Goal: Information Seeking & Learning: Learn about a topic

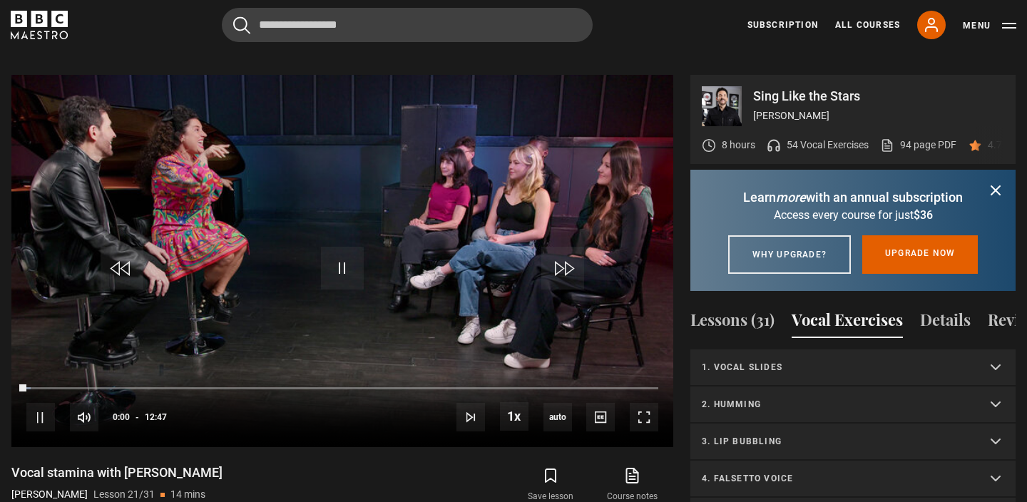
click at [827, 366] on p "1. Vocal slides" at bounding box center [836, 367] width 268 height 13
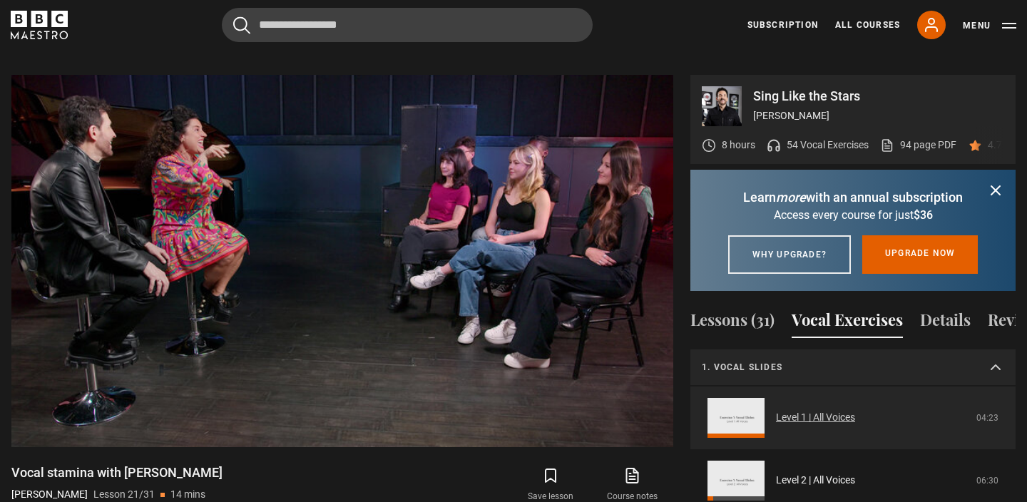
click at [814, 419] on link "Level 1 | All Voices" at bounding box center [815, 417] width 79 height 15
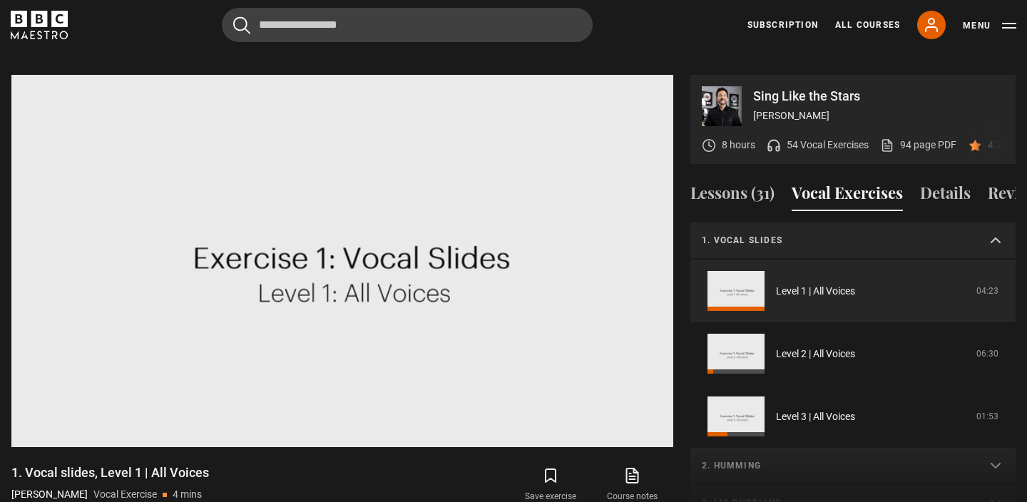
click at [599, 167] on video "Video Player" at bounding box center [342, 261] width 662 height 372
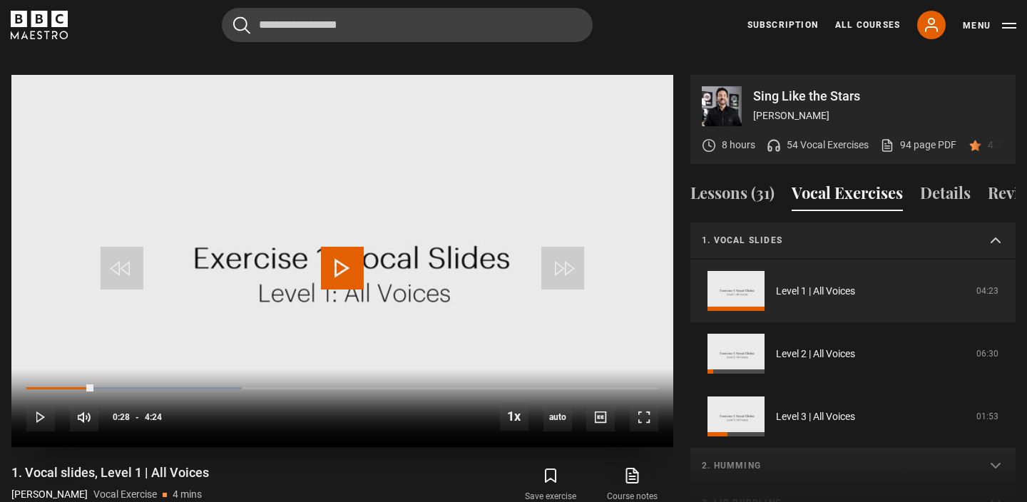
click at [388, 170] on video "Video Player" at bounding box center [342, 261] width 662 height 372
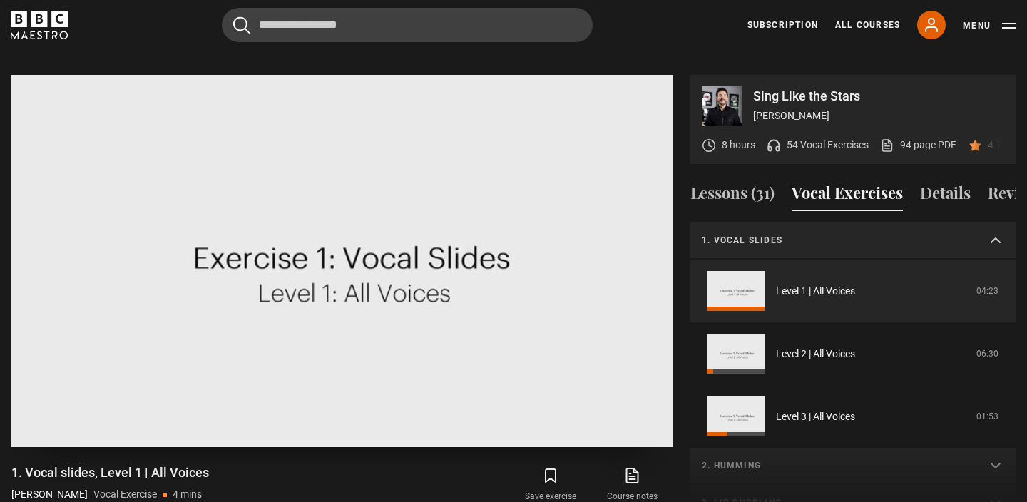
click at [388, 170] on video "Video Player" at bounding box center [342, 261] width 662 height 372
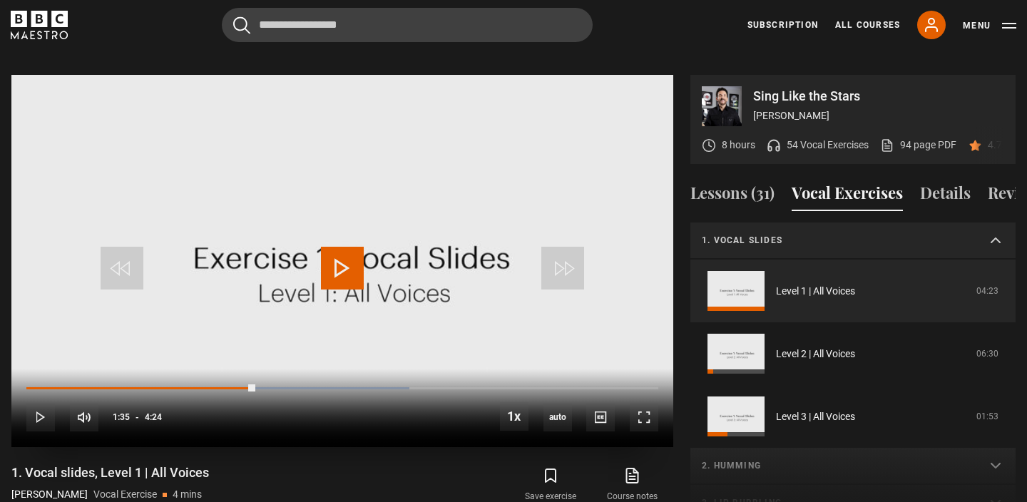
click at [388, 170] on video "Video Player" at bounding box center [342, 261] width 662 height 372
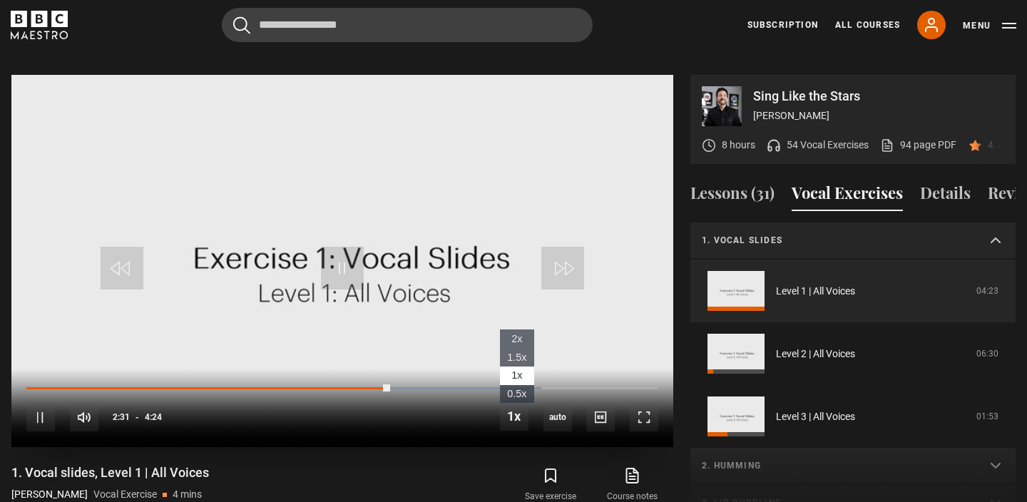
click at [520, 388] on span "0.5x" at bounding box center [516, 393] width 19 height 11
click at [523, 367] on li "1x" at bounding box center [517, 376] width 34 height 19
click at [519, 388] on span "0.5x" at bounding box center [516, 393] width 19 height 11
click at [518, 369] on span "1x" at bounding box center [516, 374] width 11 height 11
click at [516, 388] on span "0.5x" at bounding box center [516, 393] width 19 height 11
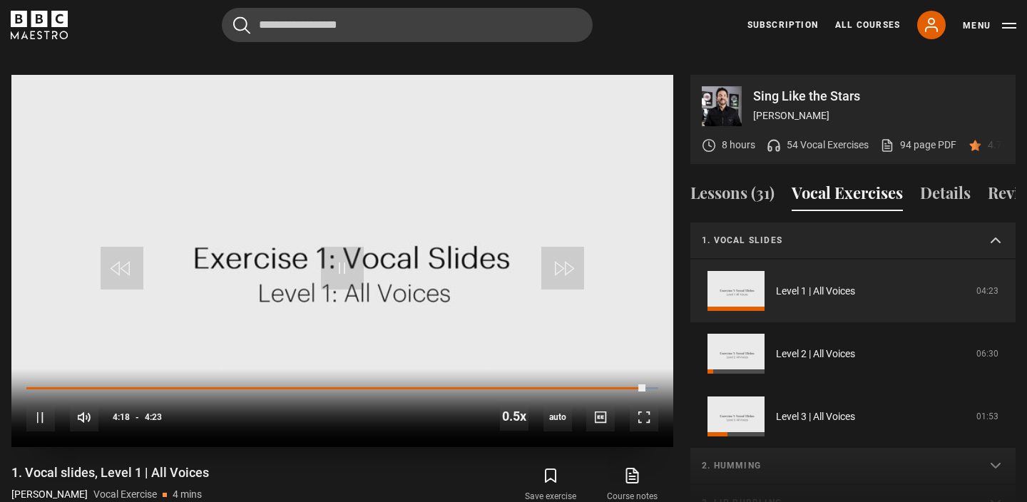
click at [377, 293] on video "Video Player" at bounding box center [342, 261] width 662 height 372
click at [414, 267] on video "Video Player" at bounding box center [342, 261] width 662 height 372
click at [517, 369] on span "1x" at bounding box center [516, 374] width 11 height 11
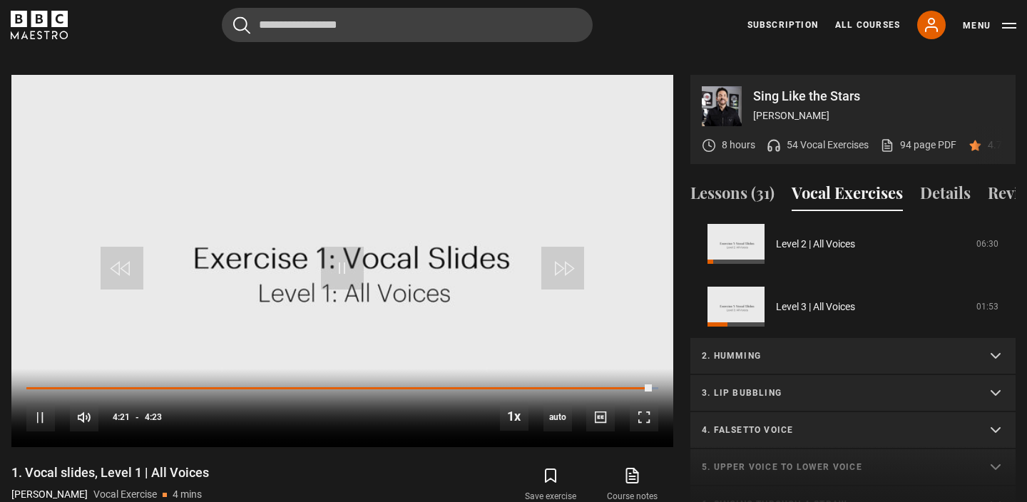
scroll to position [114, 0]
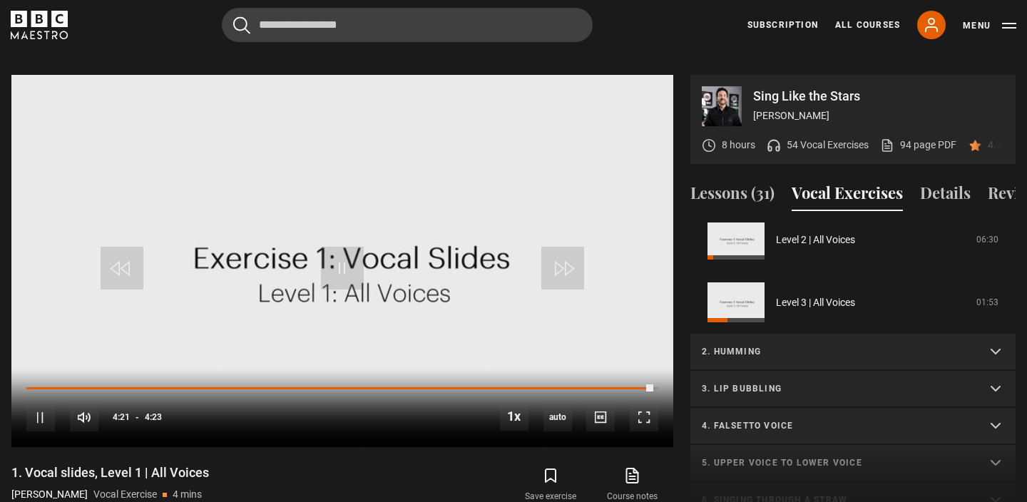
click at [835, 334] on summary "2. Humming" at bounding box center [852, 352] width 325 height 37
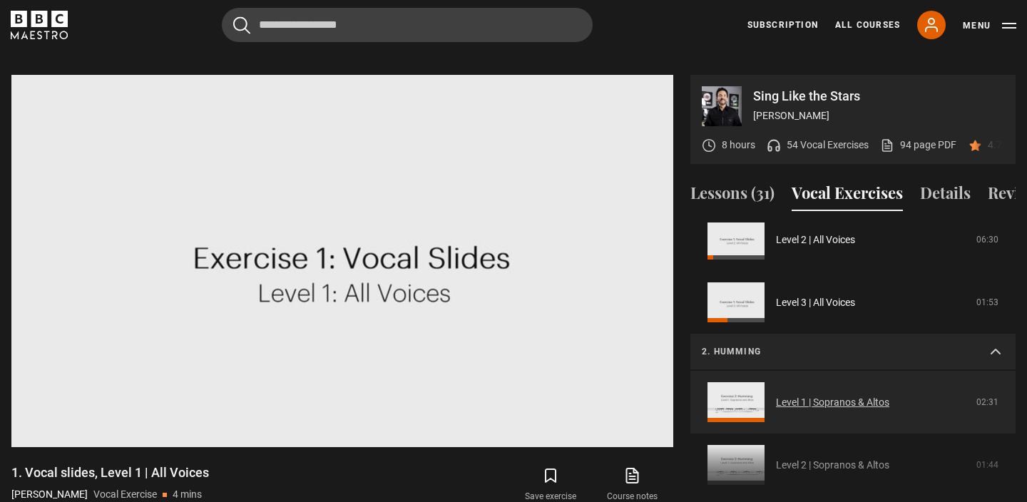
click at [824, 395] on link "Level 1 | Sopranos & Altos" at bounding box center [832, 402] width 113 height 15
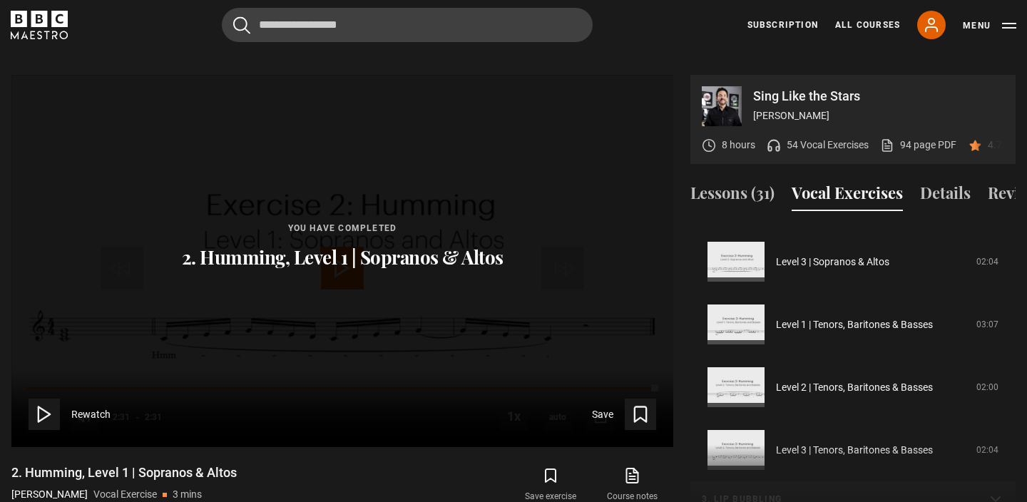
scroll to position [315, 0]
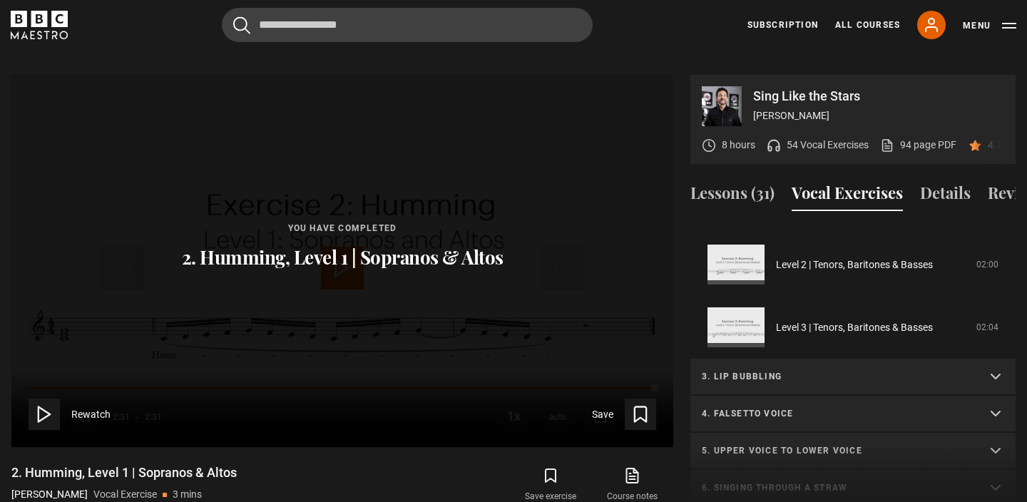
click at [869, 370] on summary "3. Lip bubbling" at bounding box center [852, 377] width 325 height 37
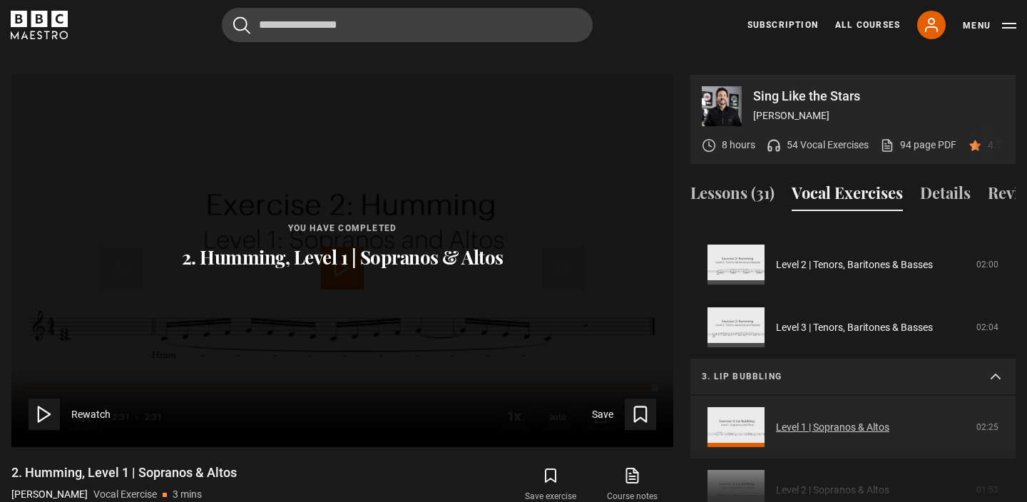
click at [853, 420] on link "Level 1 | Sopranos & Altos" at bounding box center [832, 427] width 113 height 15
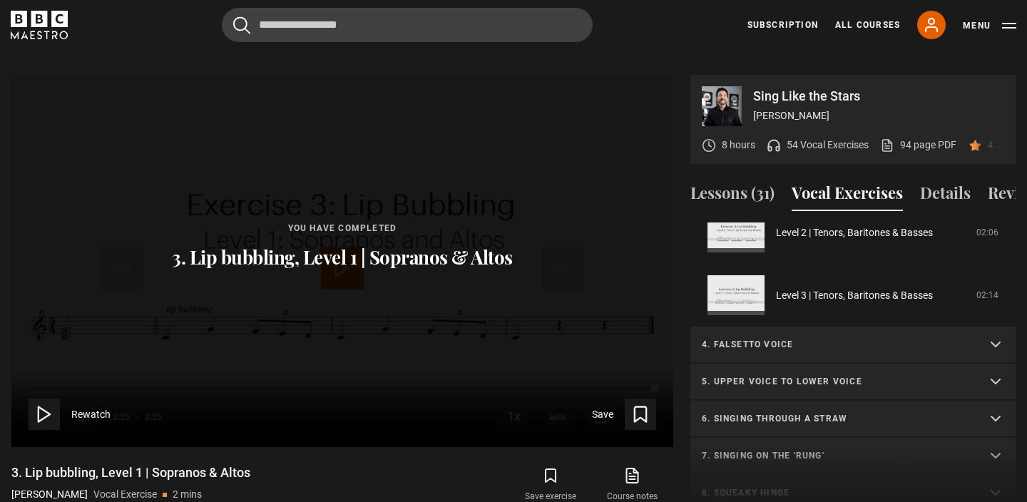
scroll to position [471, 0]
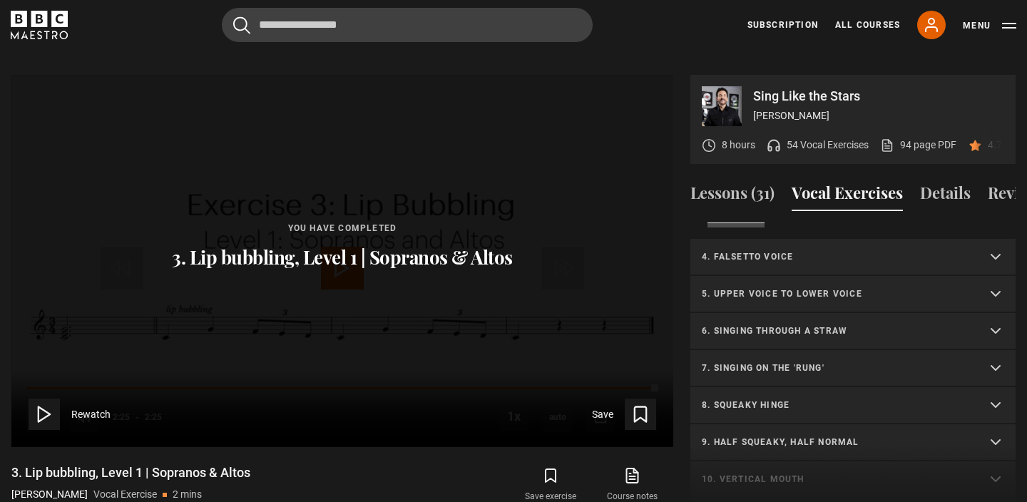
click at [873, 247] on summary "4. Falsetto voice" at bounding box center [852, 257] width 325 height 37
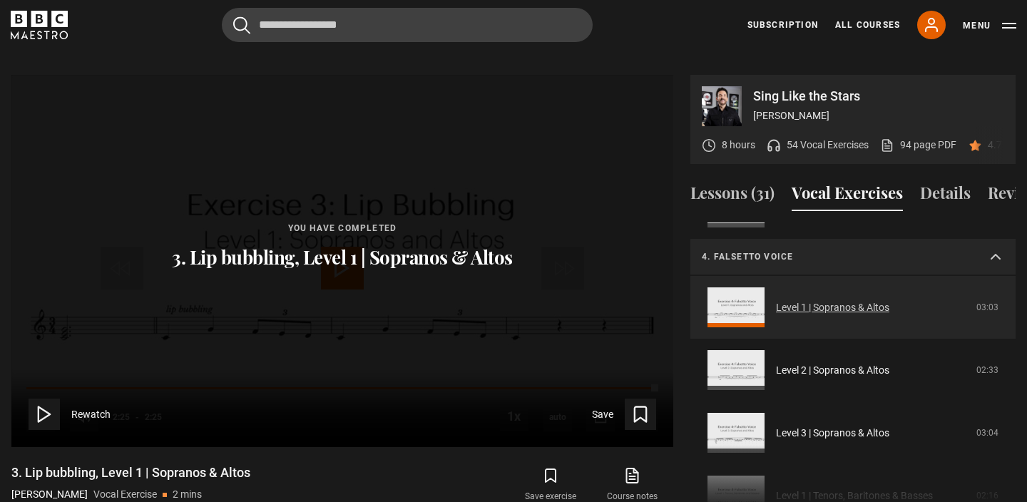
click at [854, 300] on link "Level 1 | Sopranos & Altos" at bounding box center [832, 307] width 113 height 15
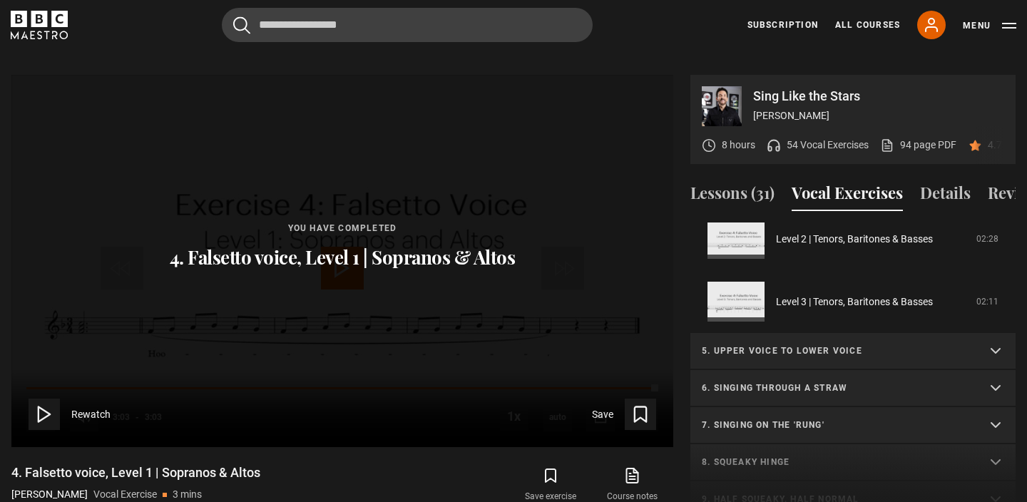
scroll to position [422, 0]
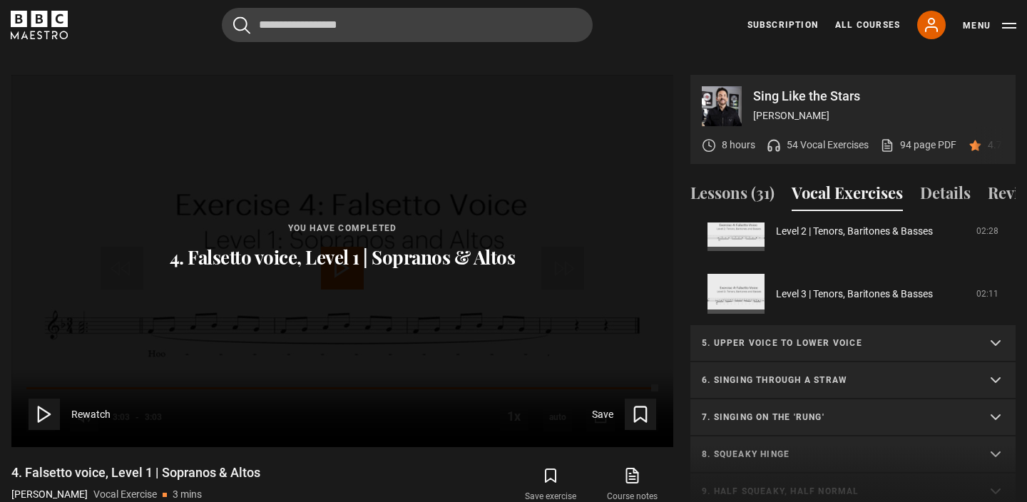
click at [854, 337] on p "5. Upper voice to lower voice" at bounding box center [836, 343] width 268 height 13
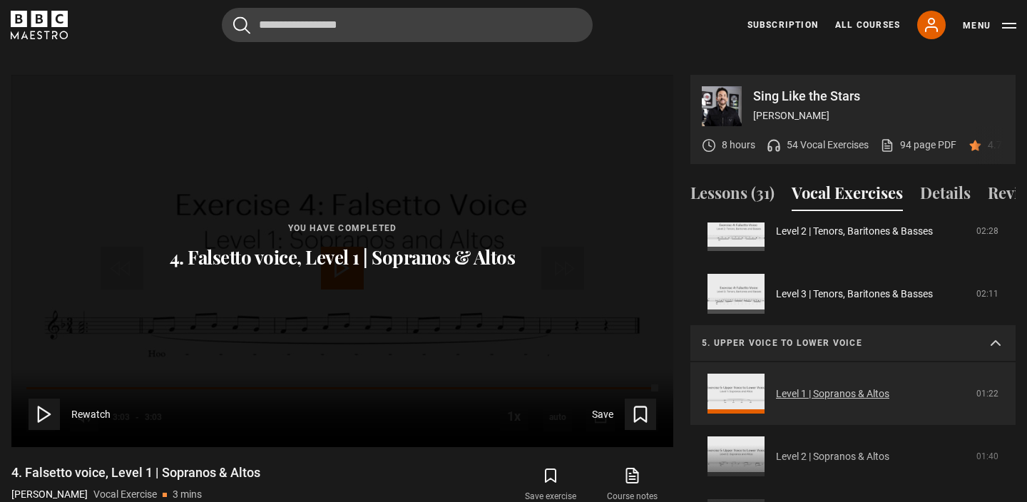
click at [833, 387] on link "Level 1 | Sopranos & Altos" at bounding box center [832, 394] width 113 height 15
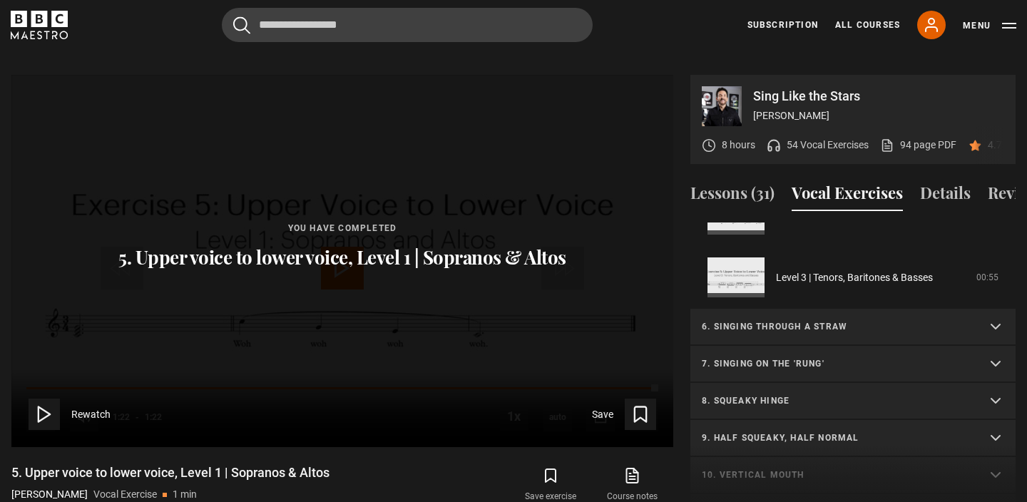
scroll to position [492, 0]
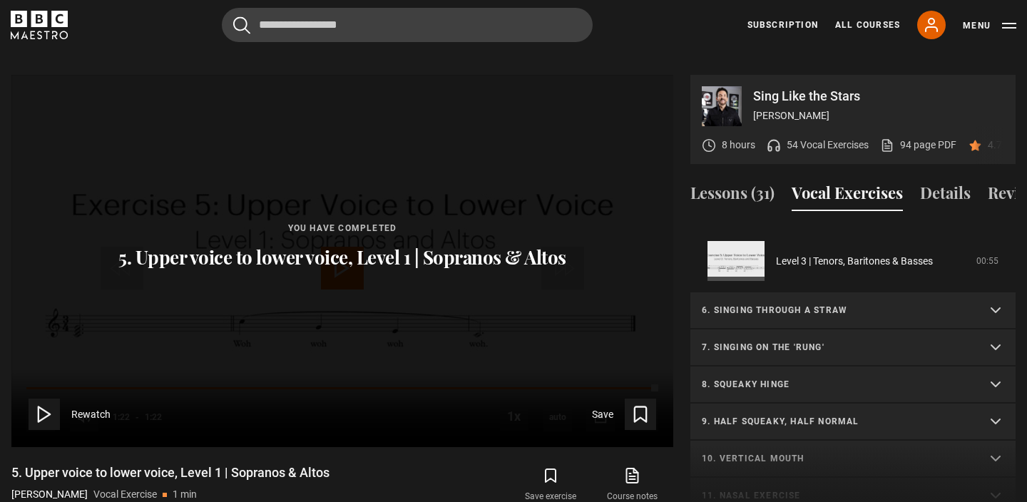
click at [866, 329] on summary "7. Singing on the 'rung'" at bounding box center [852, 347] width 325 height 37
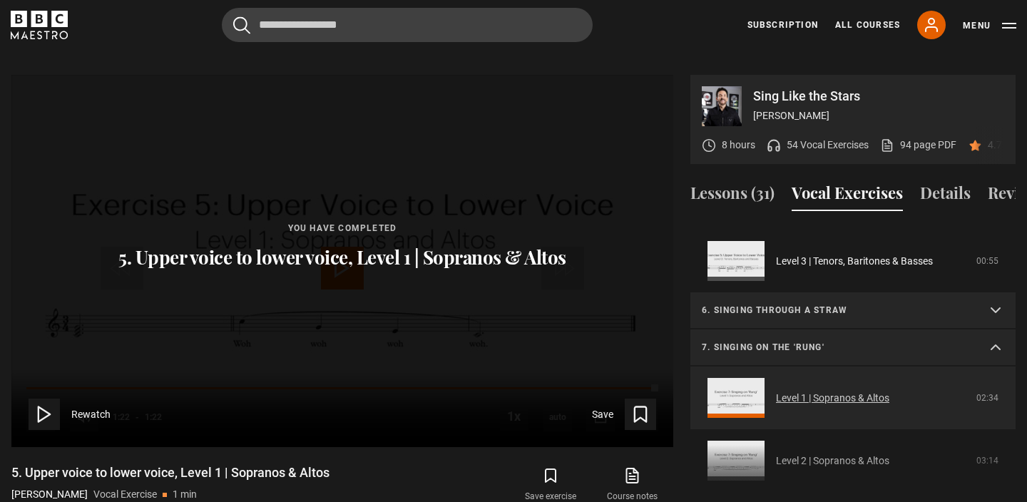
click at [837, 391] on link "Level 1 | Sopranos & Altos" at bounding box center [832, 398] width 113 height 15
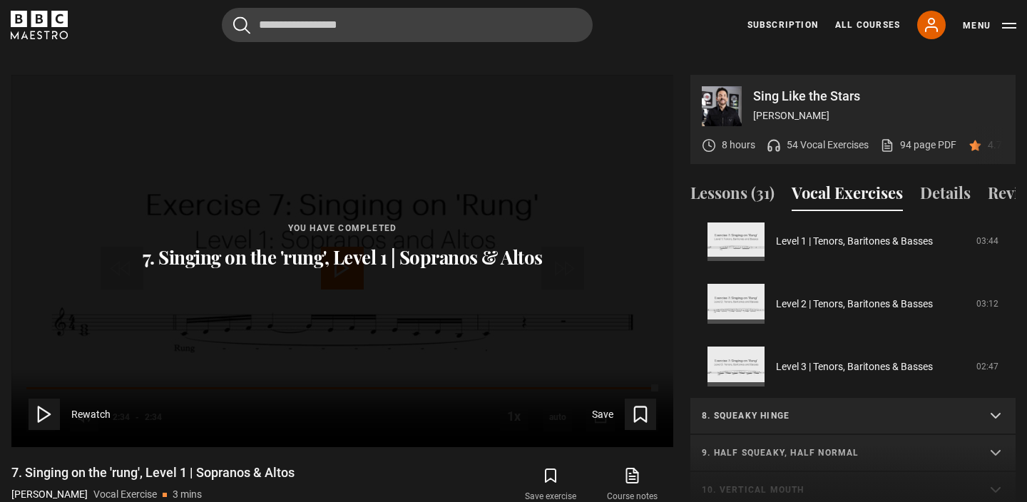
scroll to position [460, 0]
click at [809, 410] on p "8. Squeaky hinge" at bounding box center [836, 416] width 268 height 13
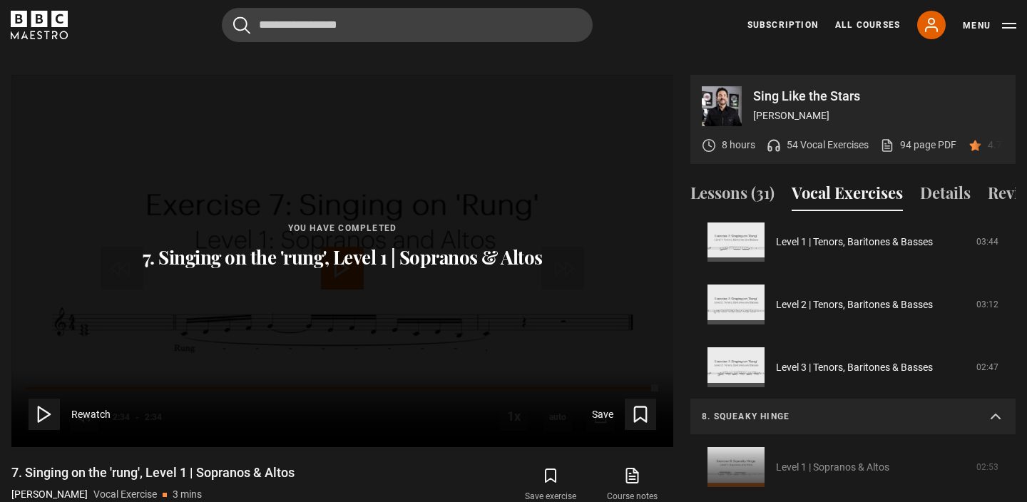
click at [778, 451] on div "1. Vocal slides Level 1 | All Voices 04:23 Level 2 | All Voices 06:30 Level 3 |…" at bounding box center [852, 377] width 325 height 308
click at [788, 451] on div "1. Vocal slides Level 1 | All Voices 04:23 Level 2 | All Voices 06:30 Level 3 |…" at bounding box center [852, 377] width 325 height 308
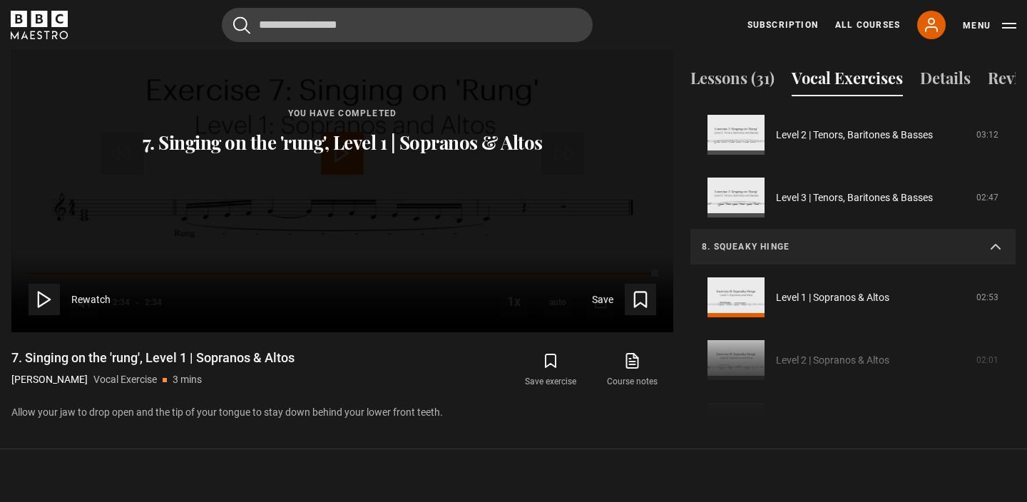
scroll to position [530, 0]
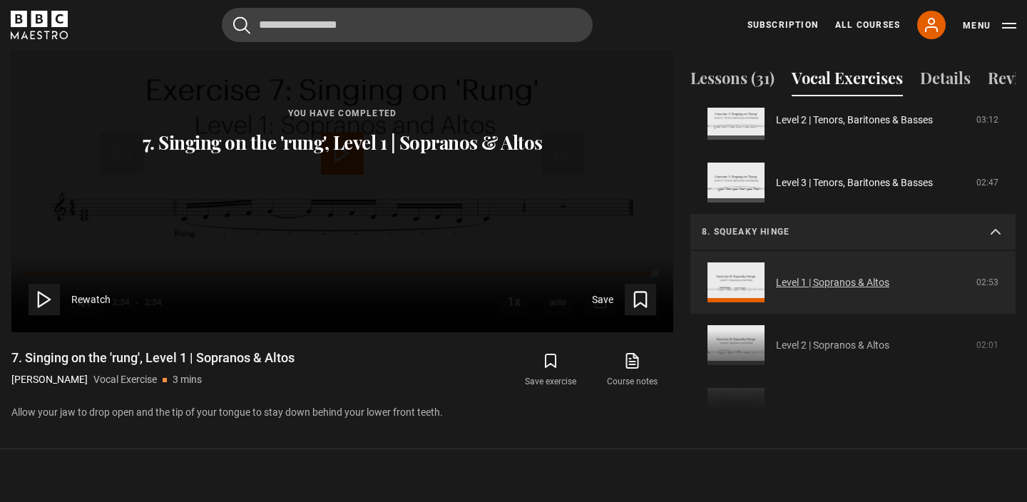
click at [803, 275] on link "Level 1 | Sopranos & Altos" at bounding box center [832, 282] width 113 height 15
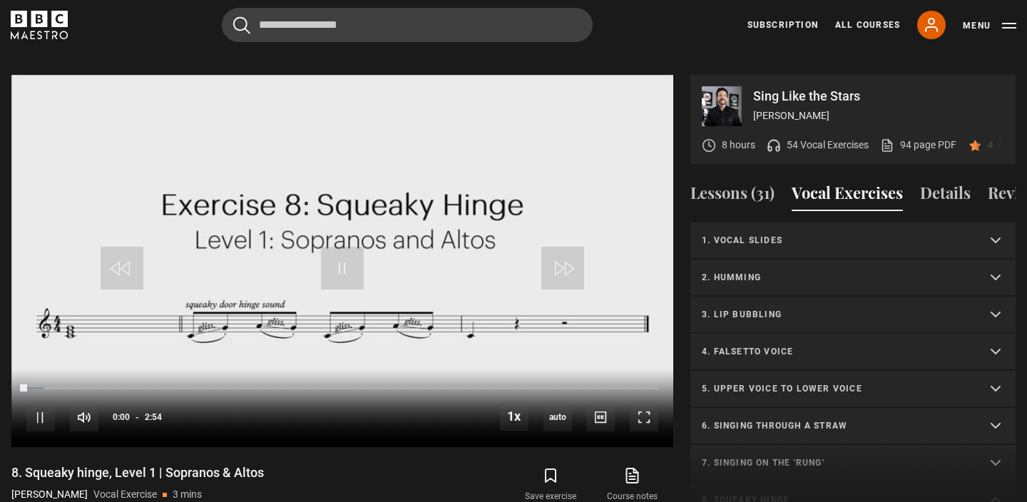
scroll to position [234, 0]
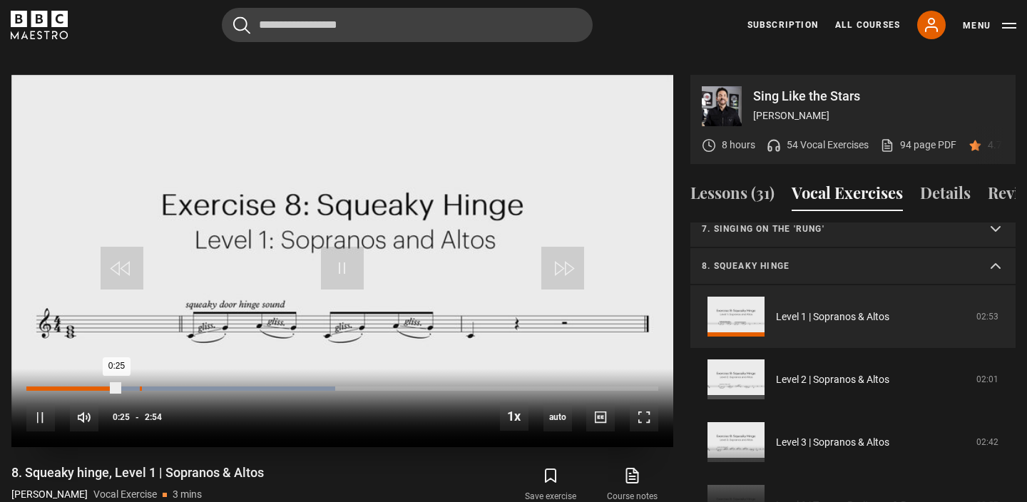
click at [139, 387] on div "Loaded : 48.85% 0:31 0:25" at bounding box center [342, 389] width 632 height 4
click at [134, 387] on div "Loaded : 54.60% 0:29 0:34" at bounding box center [342, 389] width 632 height 4
click at [142, 372] on div "10s Skip Back 10 seconds Pause 10s Skip Forward 10 seconds Loaded : 54.60% 0:31…" at bounding box center [342, 408] width 662 height 79
click at [157, 387] on div "Loaded : 54.60% 0:31 0:31" at bounding box center [342, 389] width 632 height 4
click at [171, 387] on div "Loaded : 54.60% 0:39 0:36" at bounding box center [342, 389] width 632 height 4
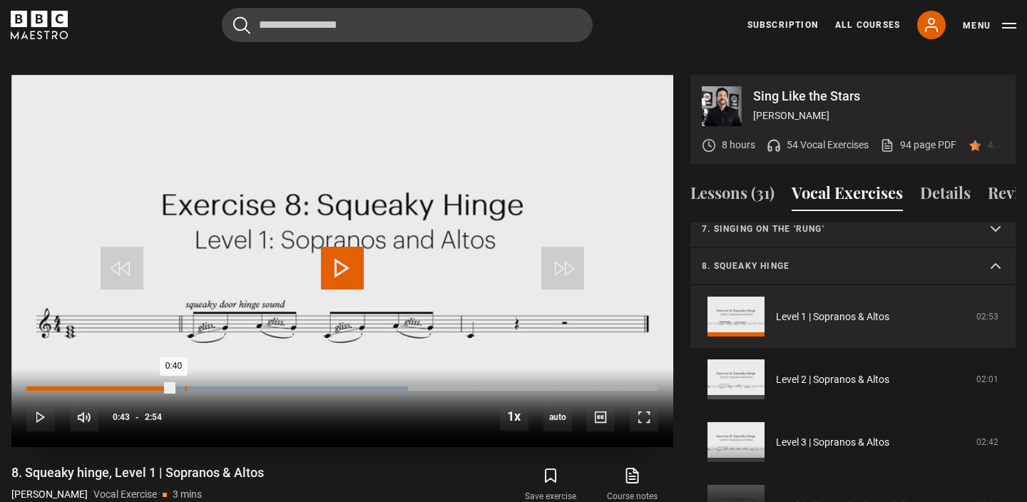
click at [184, 387] on div "Loaded : 60.34% 0:43 0:40" at bounding box center [342, 389] width 632 height 4
click at [198, 387] on div "Loaded : 60.34% 0:47 0:44" at bounding box center [342, 389] width 632 height 4
click at [211, 387] on div "Loaded : 63.22% 0:51 0:47" at bounding box center [342, 389] width 632 height 4
click at [218, 387] on div "Loaded : 66.09% 0:53 0:51" at bounding box center [342, 389] width 632 height 4
click at [227, 387] on div "Loaded : 66.09% 0:55 0:53" at bounding box center [342, 389] width 632 height 4
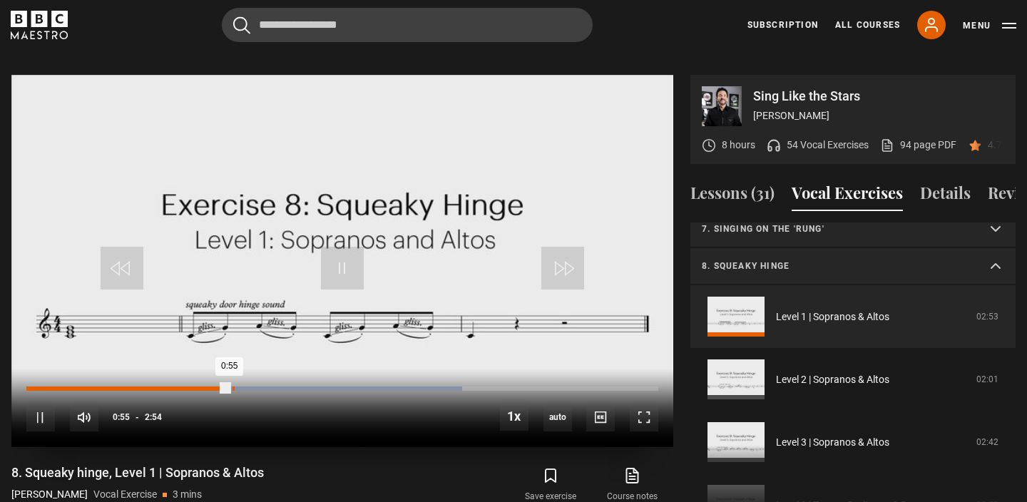
click at [232, 387] on div "Loaded : 68.97% 0:56 0:55" at bounding box center [342, 389] width 632 height 4
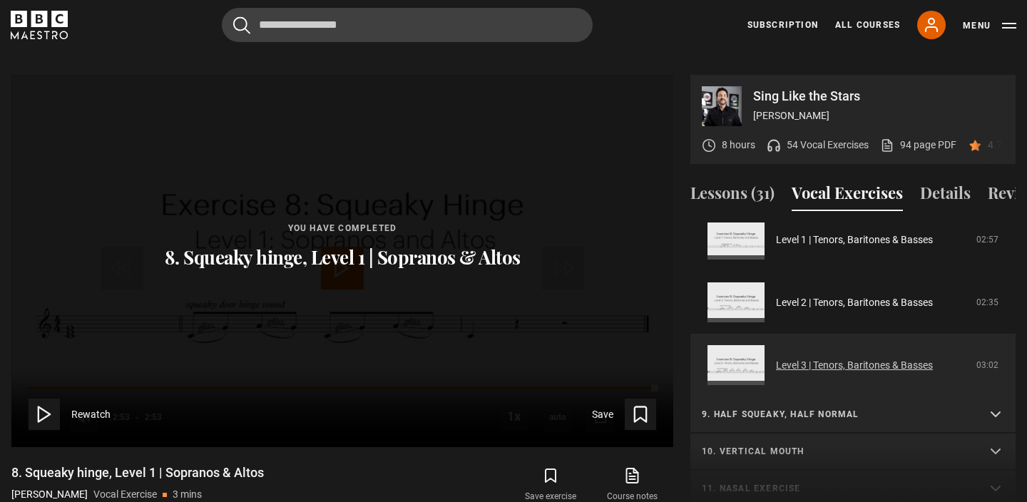
scroll to position [521, 0]
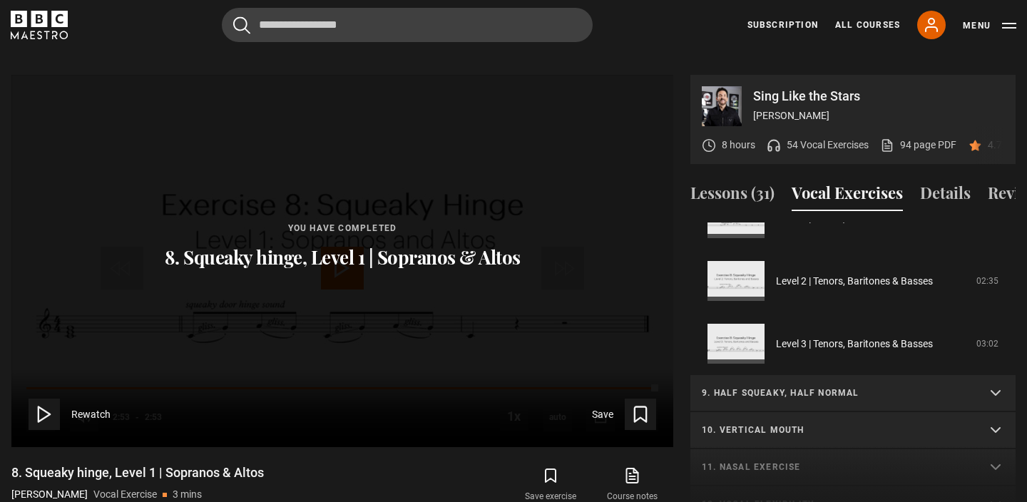
click at [872, 387] on p "9. Half squeaky, half normal" at bounding box center [836, 393] width 268 height 13
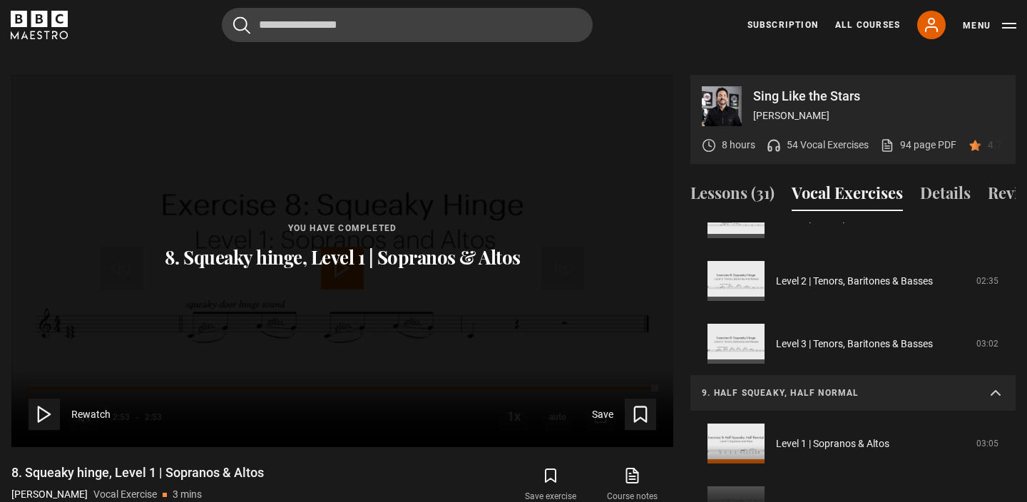
click at [849, 431] on div "1. Vocal slides Level 1 | All Voices 04:23 Level 2 | All Voices 06:30 Level 3 |…" at bounding box center [852, 377] width 325 height 308
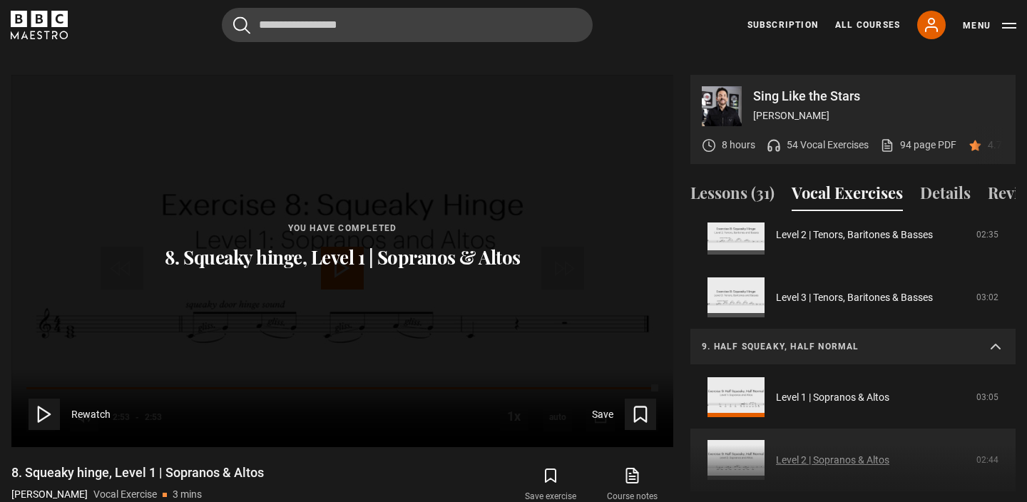
scroll to position [571, 0]
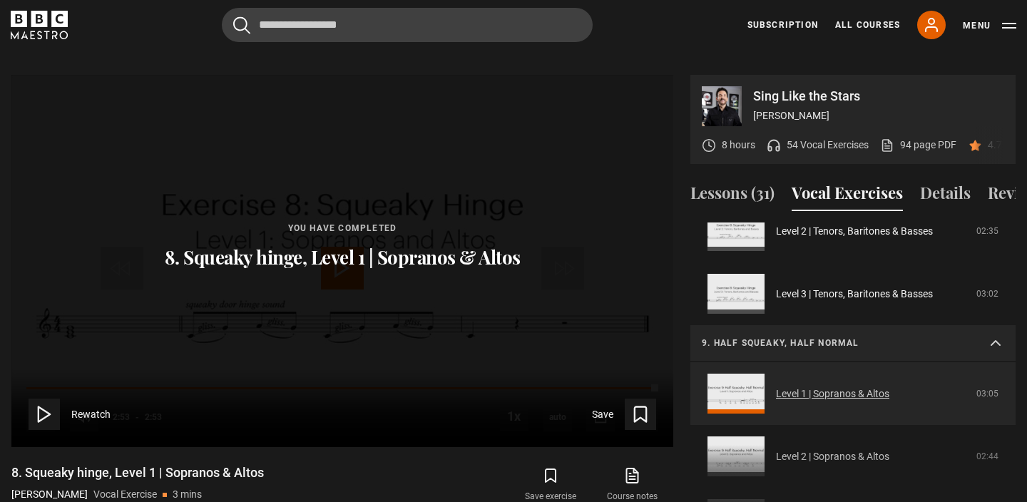
click at [854, 387] on link "Level 1 | Sopranos & Altos" at bounding box center [832, 394] width 113 height 15
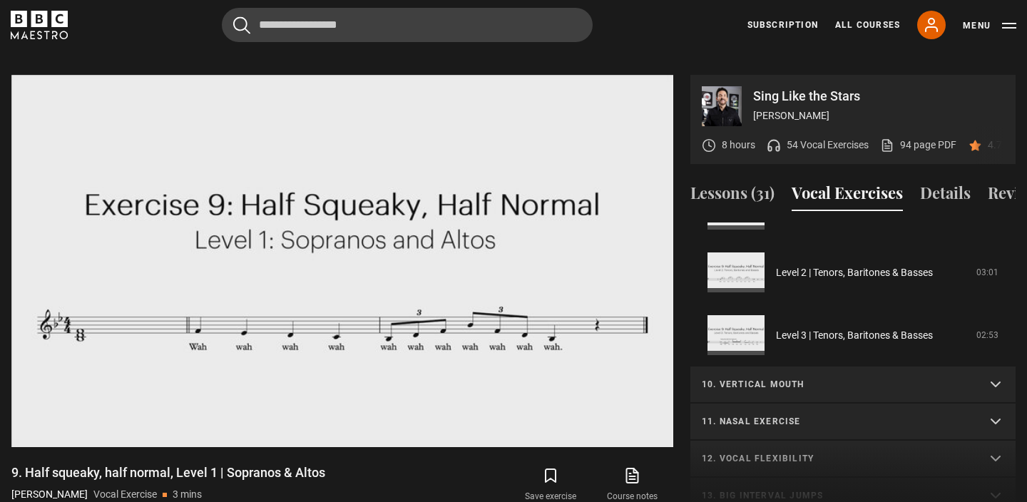
scroll to position [563, 0]
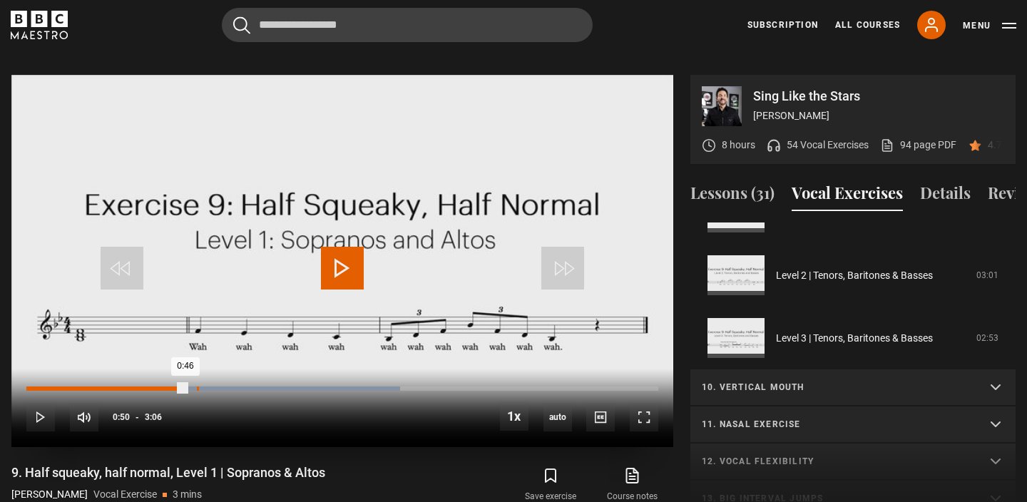
click at [197, 387] on div "0:50" at bounding box center [198, 389] width 2 height 4
click at [205, 387] on div "Loaded : 61.83% 0:52 0:50" at bounding box center [342, 389] width 632 height 4
click at [214, 387] on div "Loaded : 61.83% 0:55 0:53" at bounding box center [342, 389] width 632 height 4
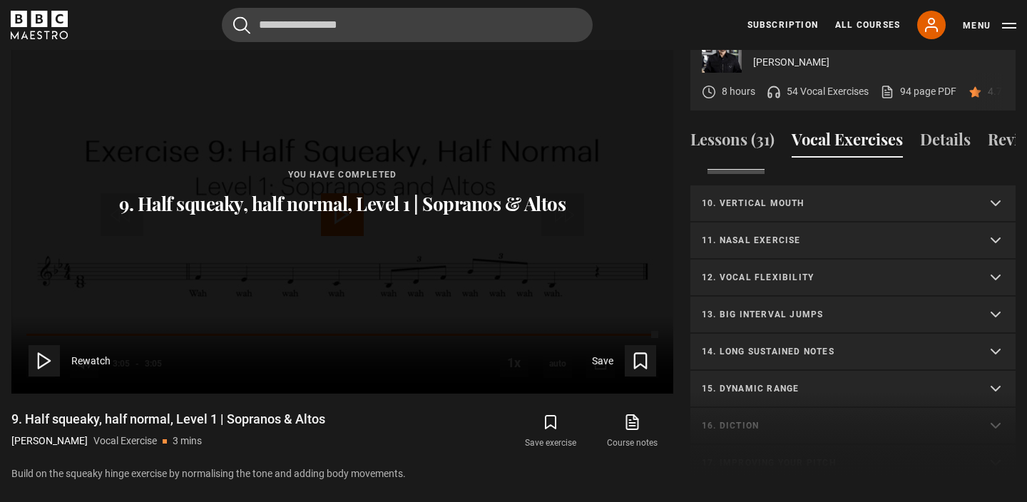
scroll to position [696, 0]
click at [794, 306] on p "13. Big interval jumps" at bounding box center [836, 312] width 268 height 13
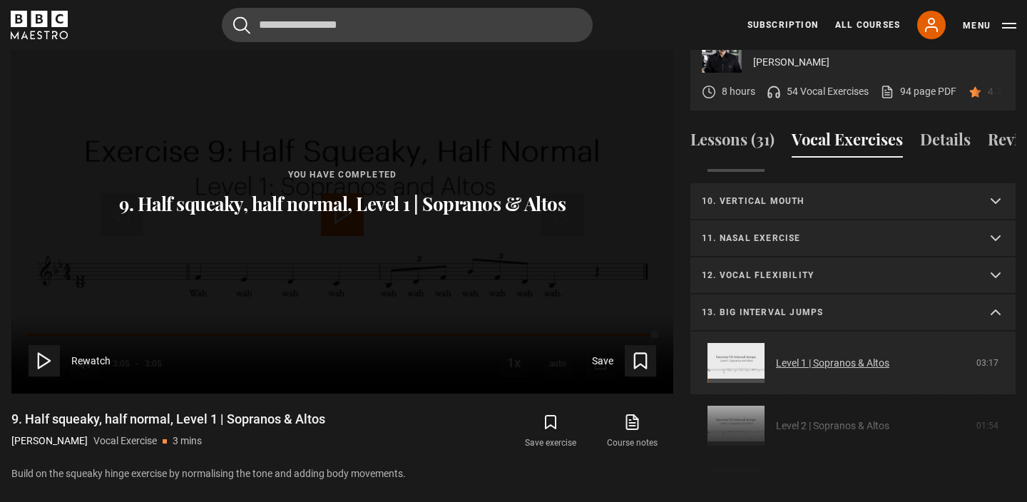
click at [808, 356] on link "Level 1 | Sopranos & Altos" at bounding box center [832, 363] width 113 height 15
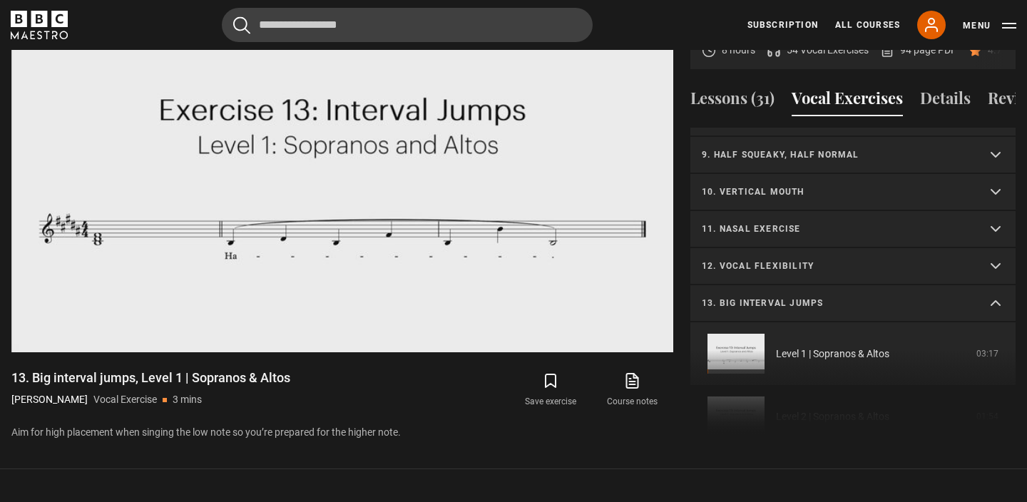
scroll to position [287, 0]
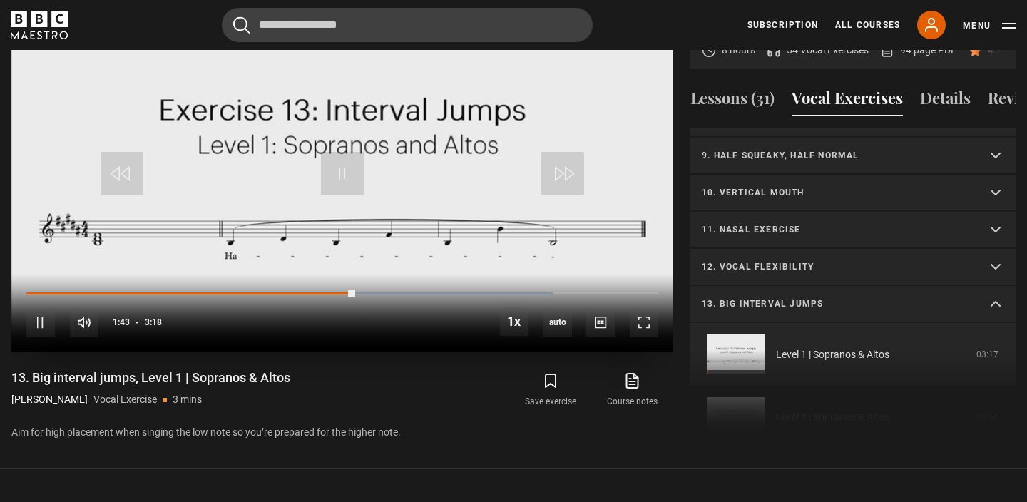
click at [369, 278] on div "10s Skip Back 10 seconds Pause 10s Skip Forward 10 seconds Loaded : 83.33% 1:51…" at bounding box center [342, 313] width 662 height 79
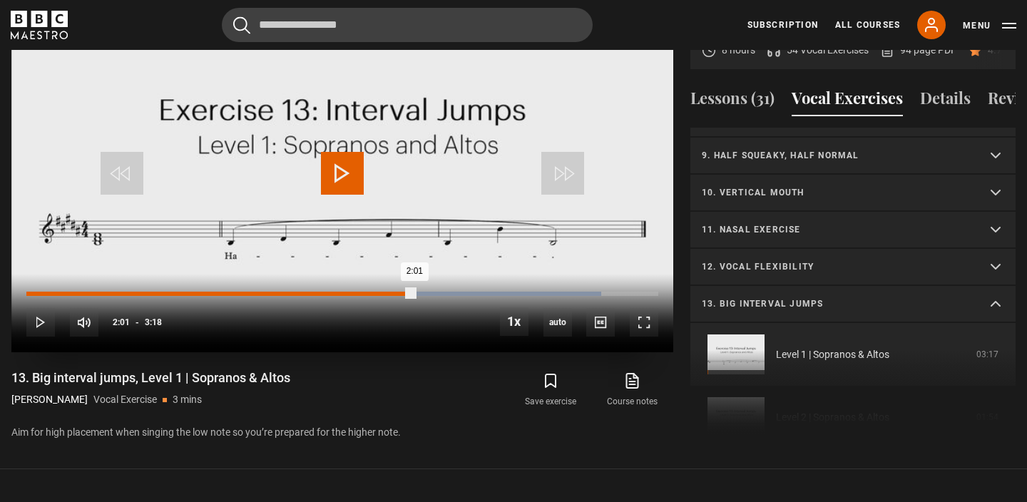
click at [414, 292] on div "Loaded : 90.91% 2:01 2:01" at bounding box center [342, 294] width 632 height 4
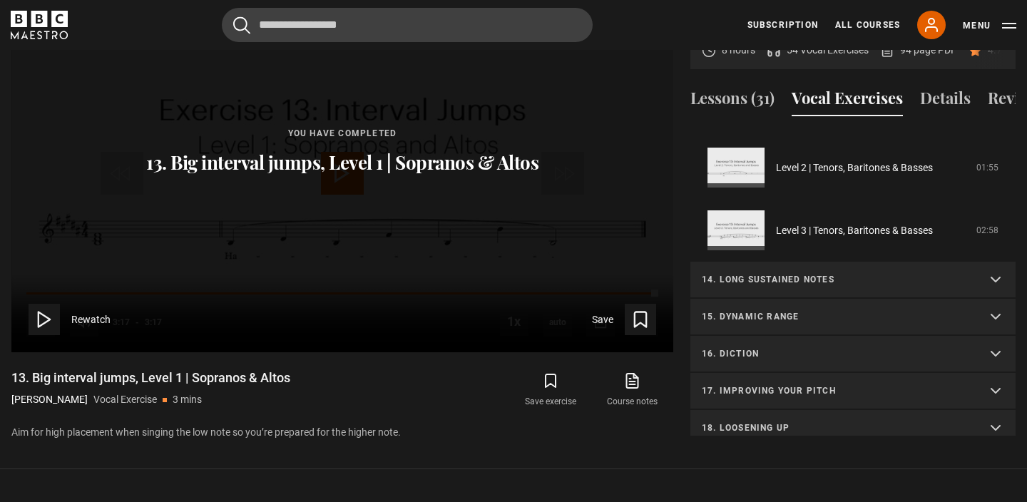
scroll to position [736, 0]
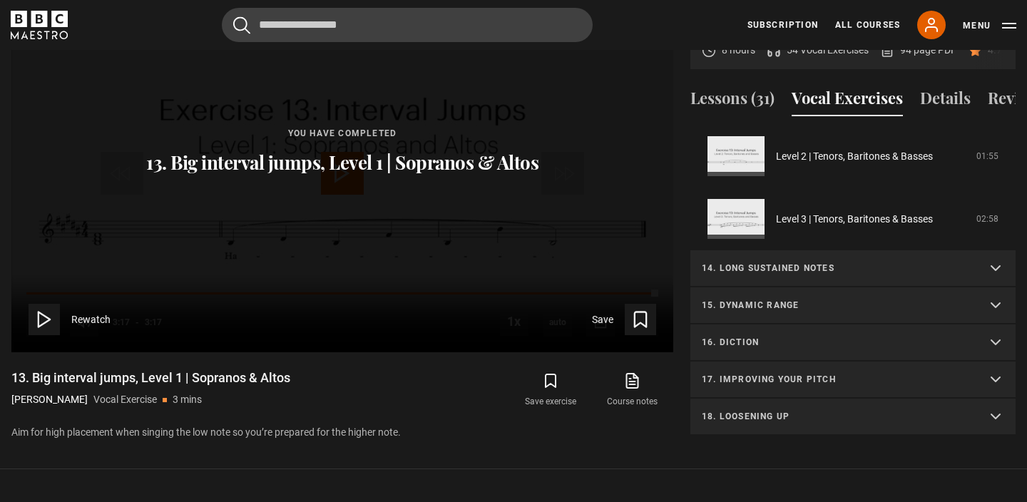
click at [758, 373] on p "17. Improving your pitch" at bounding box center [836, 379] width 268 height 13
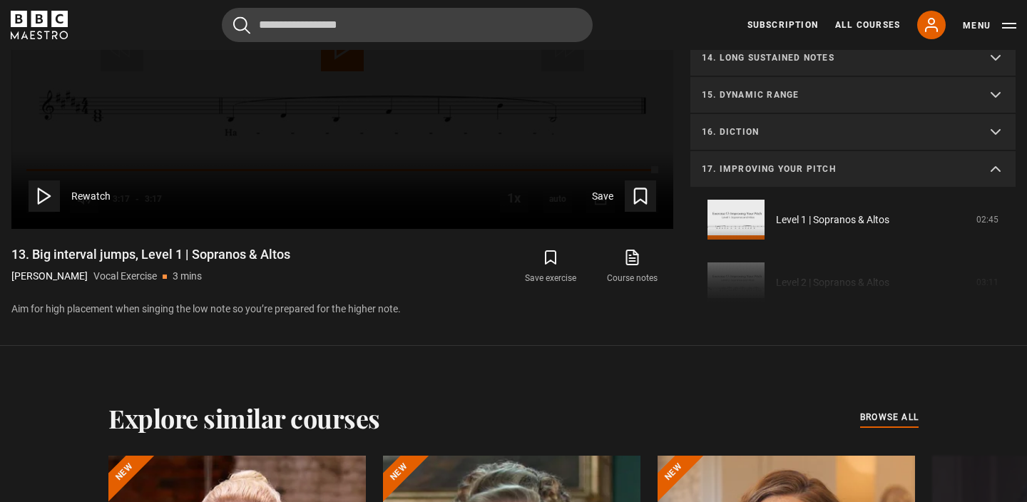
scroll to position [858, 0]
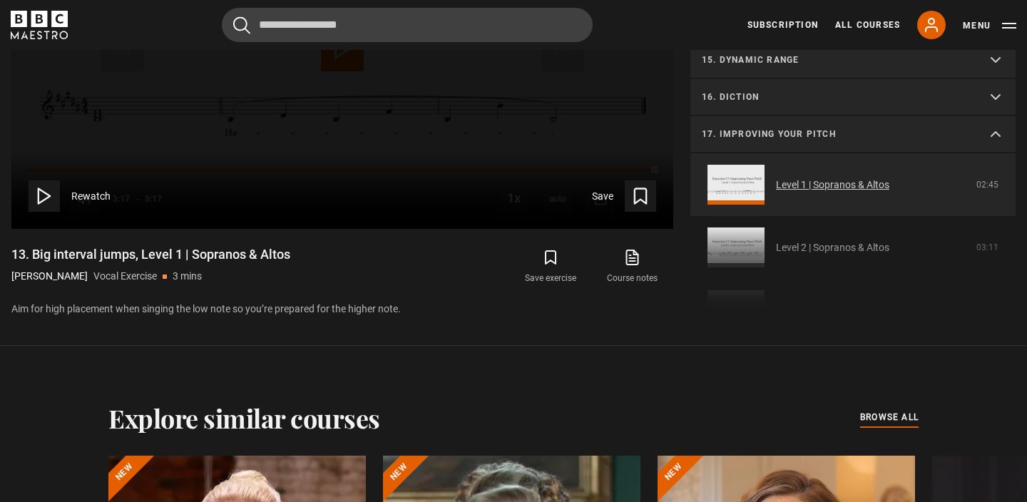
click at [776, 178] on link "Level 1 | Sopranos & Altos" at bounding box center [832, 185] width 113 height 15
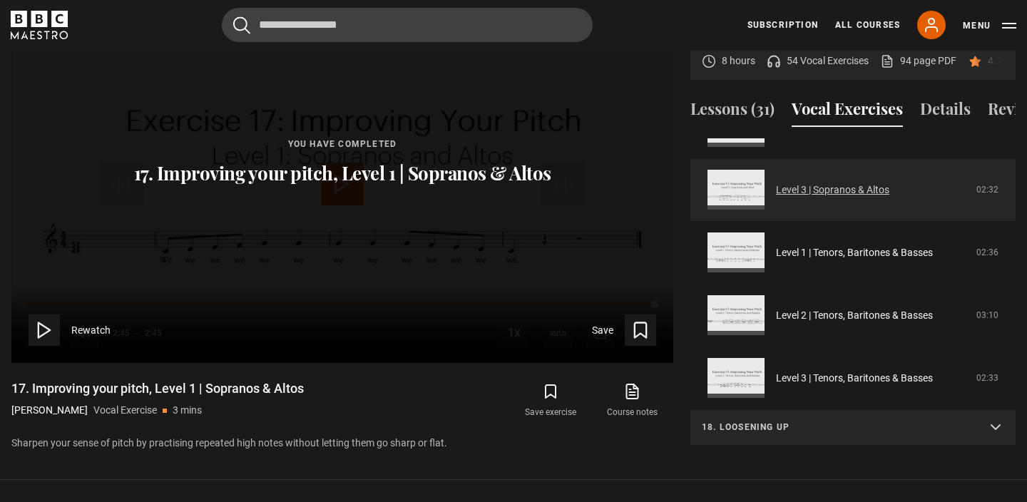
scroll to position [777, 0]
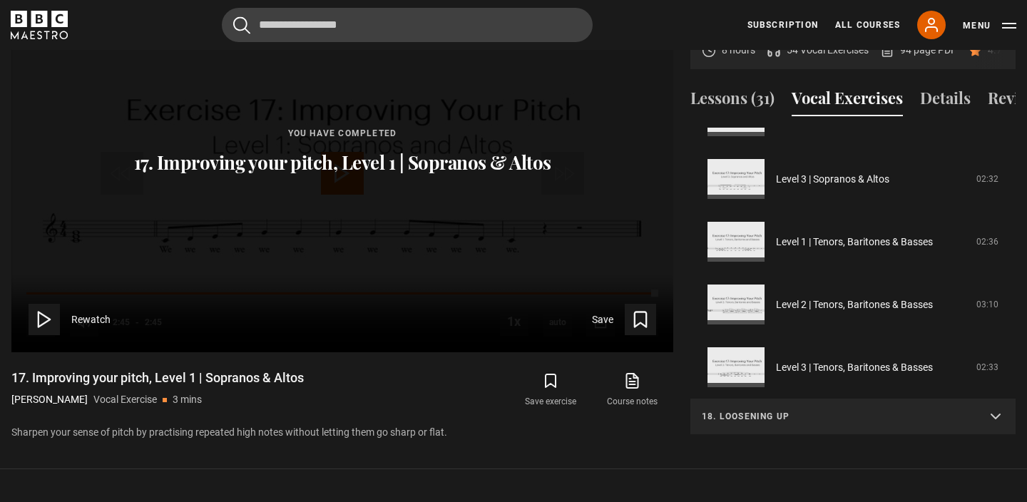
click at [849, 410] on p "18. Loosening up" at bounding box center [836, 416] width 268 height 13
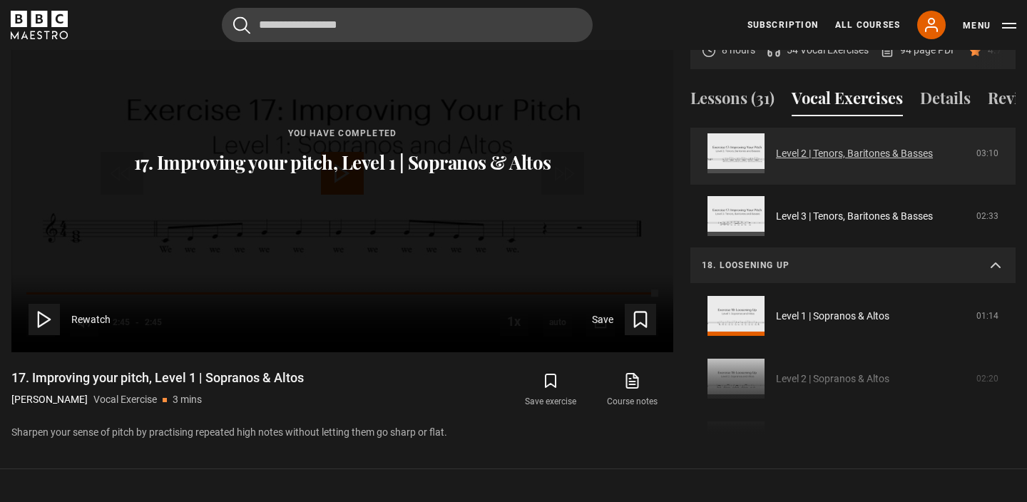
scroll to position [977, 0]
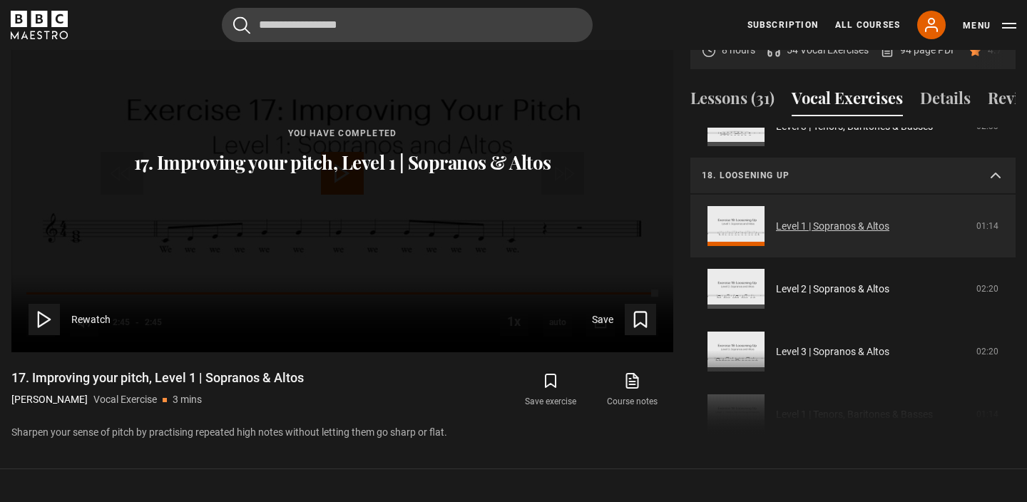
click at [822, 219] on link "Level 1 | Sopranos & Altos" at bounding box center [832, 226] width 113 height 15
